Goal: Navigation & Orientation: Find specific page/section

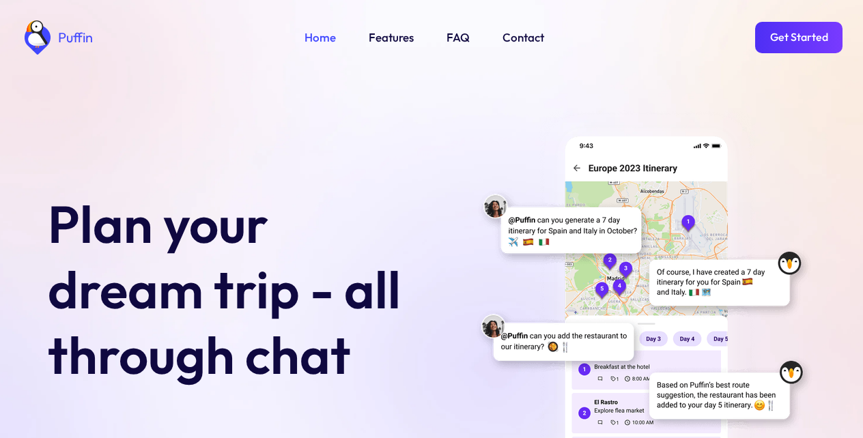
click at [455, 35] on link "FAQ" at bounding box center [457, 38] width 23 height 18
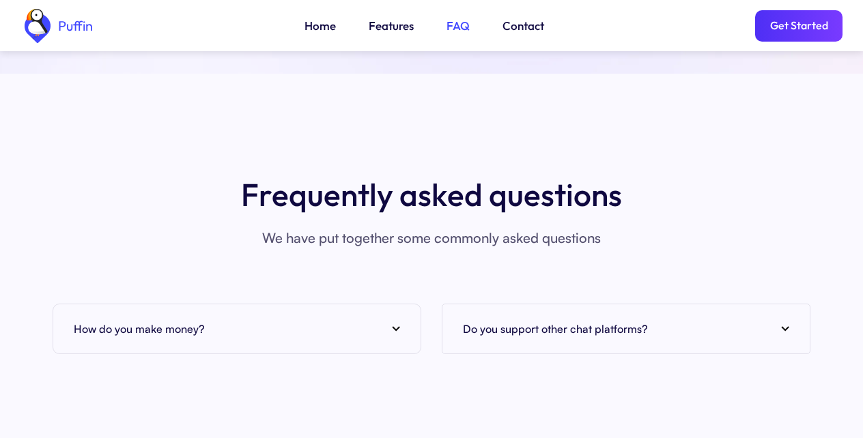
scroll to position [4979, 0]
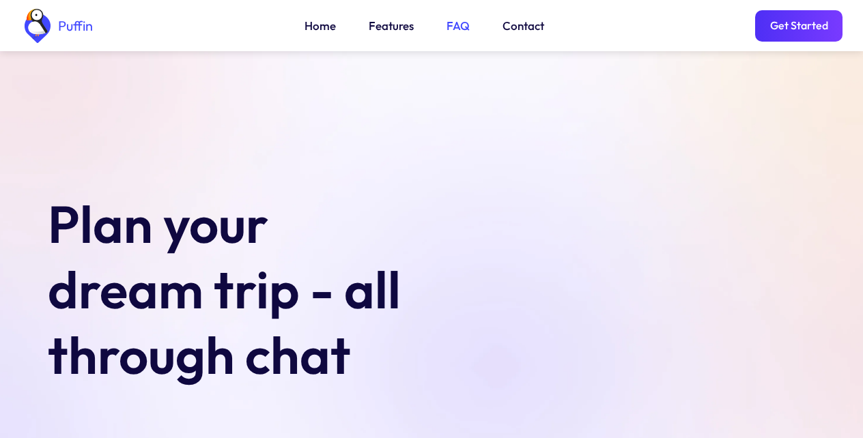
scroll to position [4979, 0]
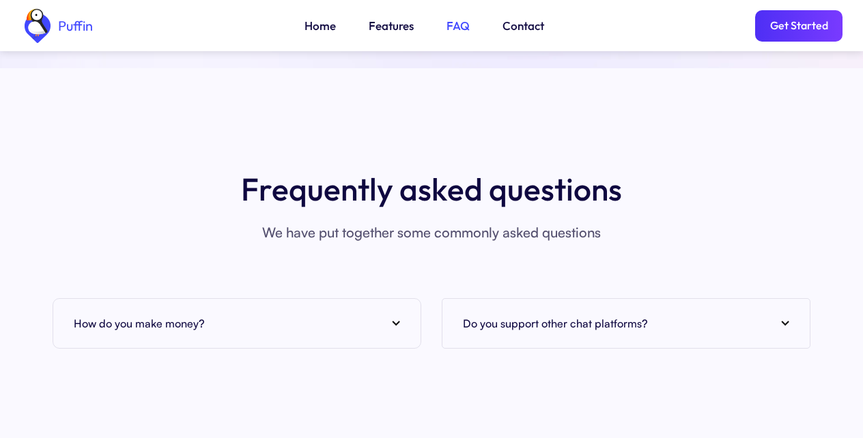
click at [316, 26] on link "Home" at bounding box center [319, 26] width 31 height 18
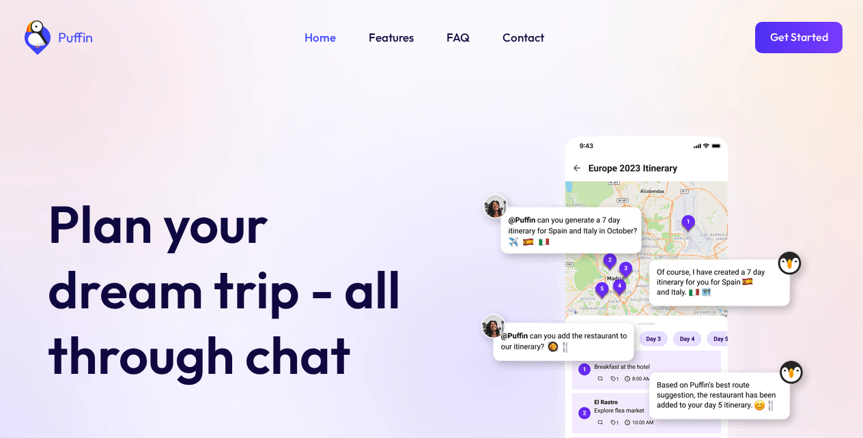
click at [803, 34] on link "Get Started" at bounding box center [798, 37] width 87 height 31
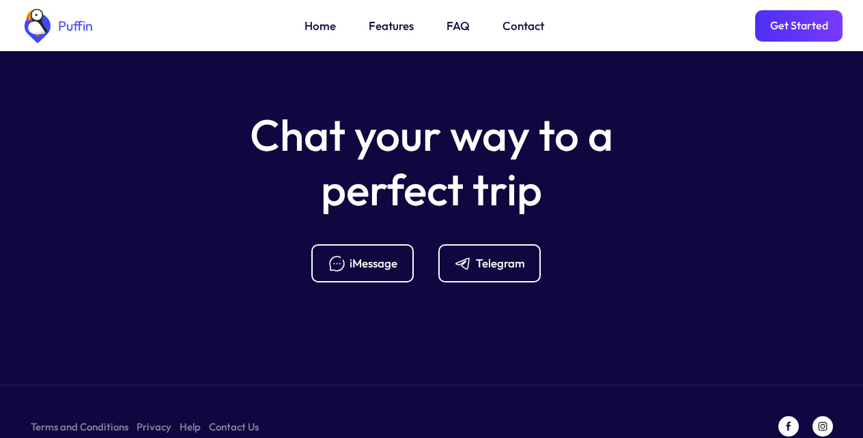
scroll to position [5409, 0]
